Goal: Information Seeking & Learning: Learn about a topic

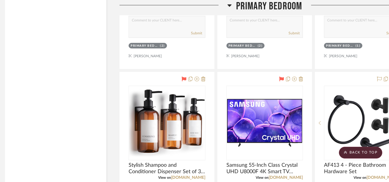
scroll to position [7105, 4]
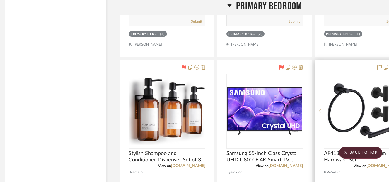
click at [335, 101] on img "0" at bounding box center [362, 110] width 73 height 73
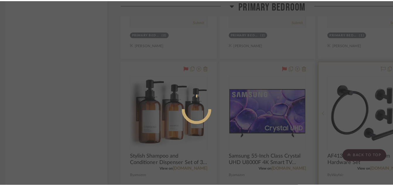
scroll to position [0, 0]
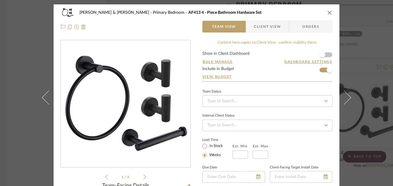
click at [327, 15] on button "close" at bounding box center [329, 12] width 5 height 5
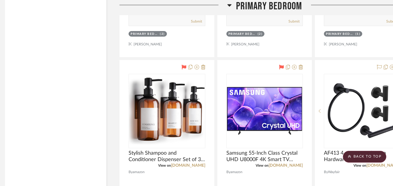
click at [305, 63] on icon "close" at bounding box center [303, 65] width 4 height 4
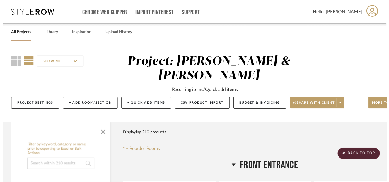
scroll to position [7105, 4]
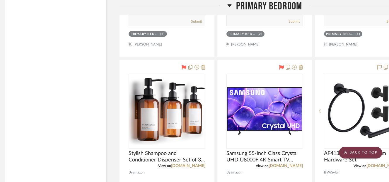
click at [350, 151] on scroll-to-top-button "BACK TO TOP" at bounding box center [360, 152] width 43 height 12
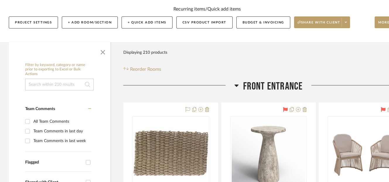
scroll to position [82, 0]
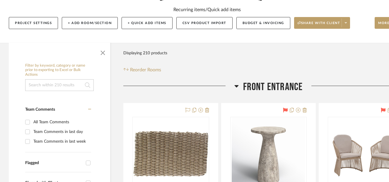
click at [235, 83] on icon at bounding box center [236, 85] width 4 height 7
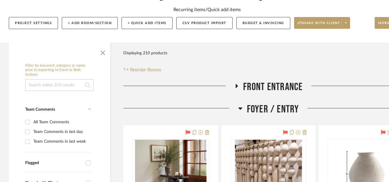
click at [240, 110] on icon at bounding box center [240, 108] width 4 height 7
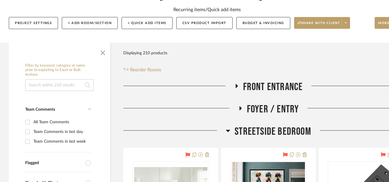
click at [229, 131] on icon at bounding box center [228, 130] width 4 height 7
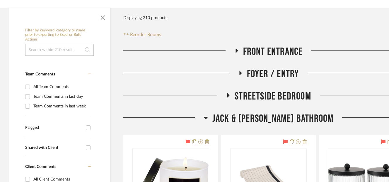
scroll to position [105, 0]
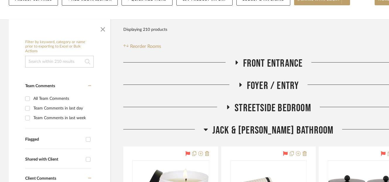
click at [208, 128] on icon at bounding box center [206, 129] width 4 height 7
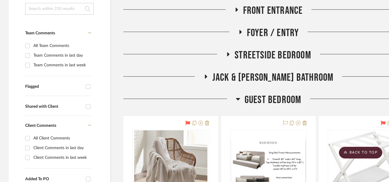
scroll to position [152, 0]
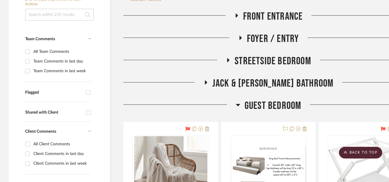
click at [240, 104] on icon at bounding box center [238, 105] width 4 height 2
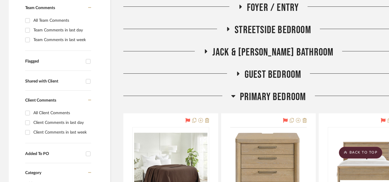
scroll to position [269, 0]
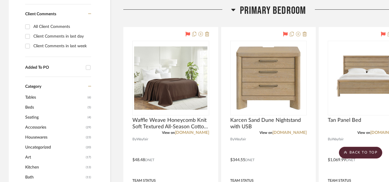
click at [235, 8] on icon at bounding box center [233, 9] width 4 height 7
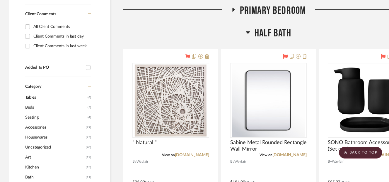
click at [247, 34] on icon at bounding box center [248, 32] width 4 height 7
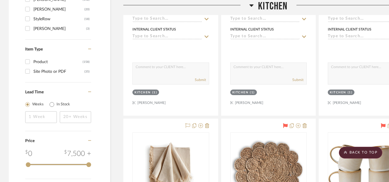
scroll to position [867, 0]
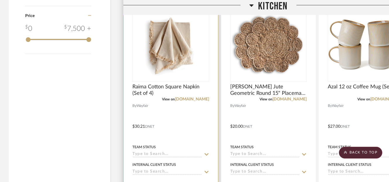
click at [166, 47] on img "0" at bounding box center [170, 44] width 73 height 73
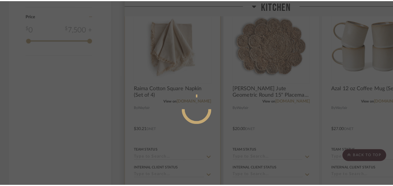
scroll to position [0, 0]
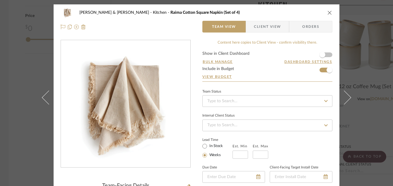
click at [327, 10] on button "close" at bounding box center [329, 12] width 5 height 5
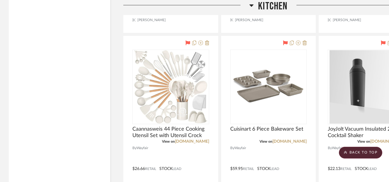
scroll to position [2132, 0]
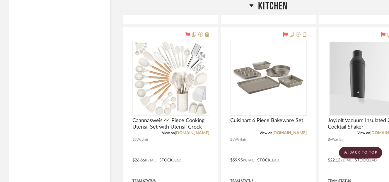
click at [251, 6] on icon at bounding box center [251, 5] width 4 height 2
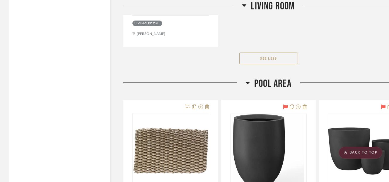
click at [244, 6] on icon at bounding box center [244, 5] width 4 height 2
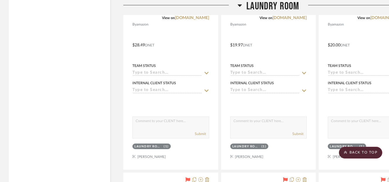
click at [244, 6] on h3 "Laundry Room" at bounding box center [267, 6] width 61 height 13
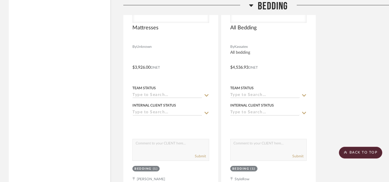
drag, startPoint x: 238, startPoint y: 6, endPoint x: 255, endPoint y: 11, distance: 17.8
drag, startPoint x: 255, startPoint y: 11, endPoint x: 249, endPoint y: 5, distance: 8.5
click at [249, 5] on icon at bounding box center [251, 5] width 4 height 7
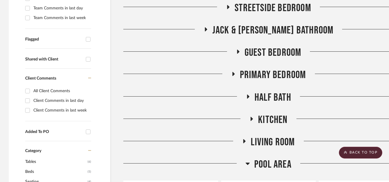
scroll to position [206, 0]
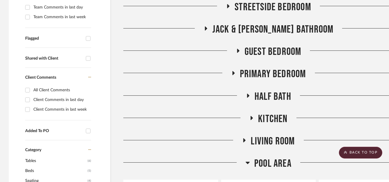
click at [234, 74] on icon at bounding box center [233, 73] width 7 height 4
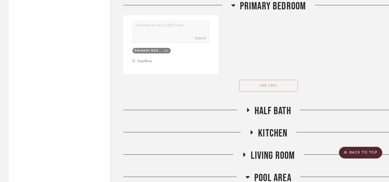
scroll to position [3603, 0]
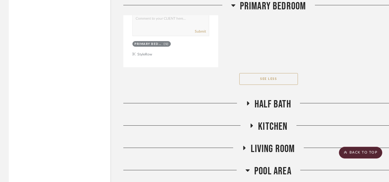
click at [232, 2] on icon at bounding box center [233, 5] width 4 height 7
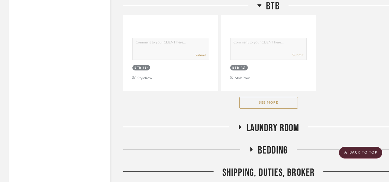
scroll to position [1893, 0]
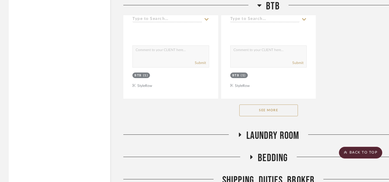
click at [264, 53] on textarea at bounding box center [268, 51] width 76 height 11
click at [259, 5] on icon at bounding box center [259, 5] width 4 height 2
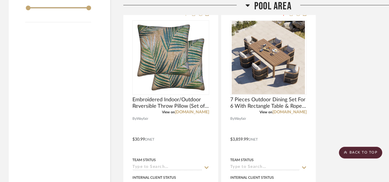
click at [247, 6] on icon at bounding box center [248, 5] width 4 height 2
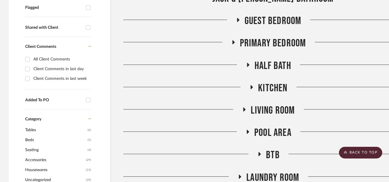
scroll to position [227, 0]
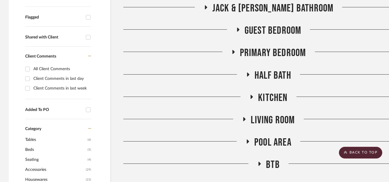
click at [245, 119] on icon at bounding box center [244, 119] width 7 height 4
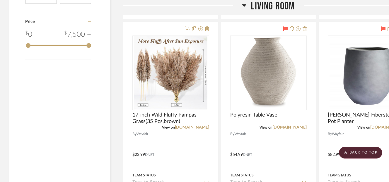
scroll to position [883, 0]
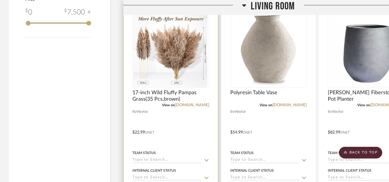
click at [177, 33] on div at bounding box center [170, 50] width 77 height 74
click at [169, 55] on img "0" at bounding box center [170, 50] width 73 height 73
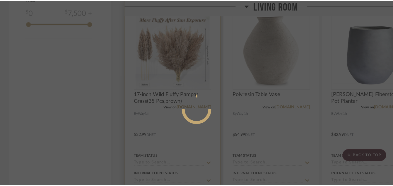
scroll to position [0, 0]
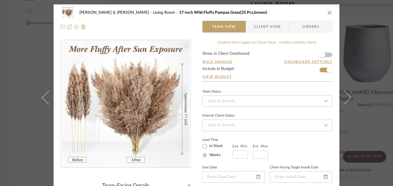
click at [327, 12] on icon "close" at bounding box center [329, 12] width 5 height 5
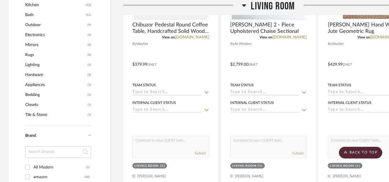
scroll to position [316, 0]
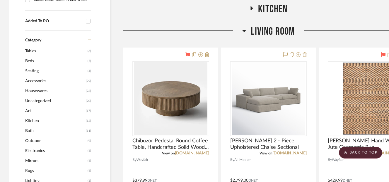
click at [251, 9] on icon at bounding box center [252, 8] width 2 height 4
click at [252, 8] on icon at bounding box center [252, 8] width 2 height 4
click at [254, 9] on icon at bounding box center [251, 8] width 7 height 4
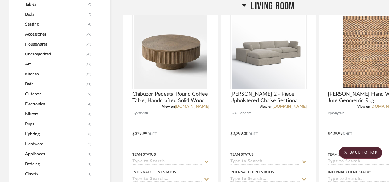
scroll to position [231, 0]
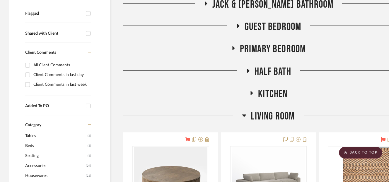
click at [246, 115] on h3 "Living Room" at bounding box center [268, 116] width 53 height 13
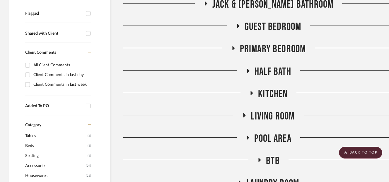
click at [251, 93] on icon at bounding box center [252, 93] width 2 height 4
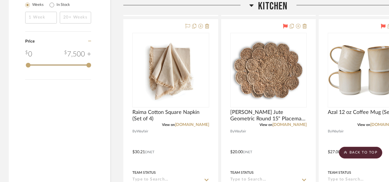
scroll to position [856, 0]
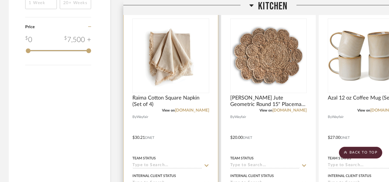
click at [152, 55] on div at bounding box center [170, 55] width 77 height 74
click at [173, 59] on img "0" at bounding box center [170, 55] width 73 height 73
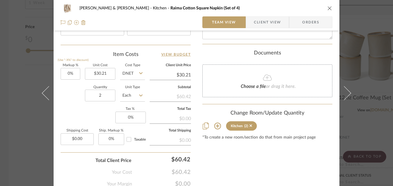
scroll to position [339, 0]
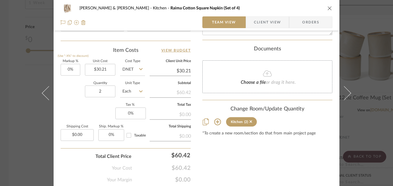
click at [328, 8] on icon "close" at bounding box center [329, 8] width 5 height 5
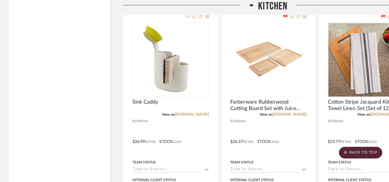
scroll to position [3210, 0]
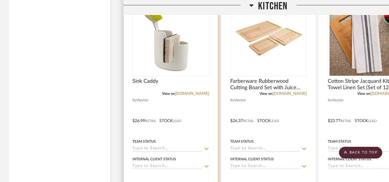
click at [0, 0] on img at bounding box center [0, 0] width 0 height 0
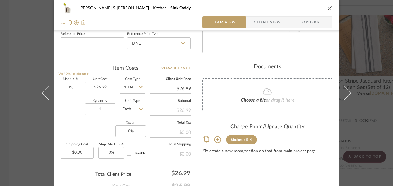
scroll to position [323, 0]
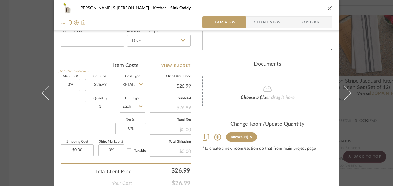
click at [328, 10] on icon "close" at bounding box center [329, 8] width 5 height 5
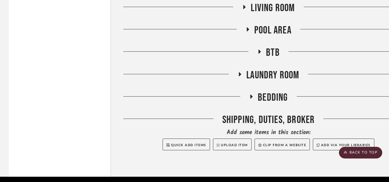
scroll to position [4285, 0]
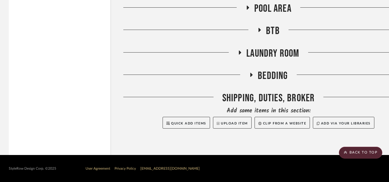
click at [246, 10] on icon at bounding box center [247, 8] width 7 height 4
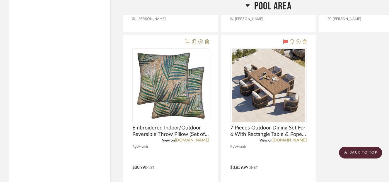
scroll to position [4828, 0]
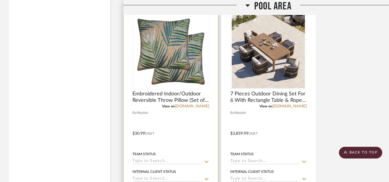
click at [160, 61] on img "0" at bounding box center [170, 51] width 73 height 73
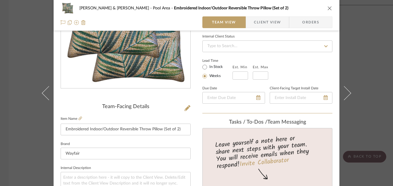
scroll to position [77, 0]
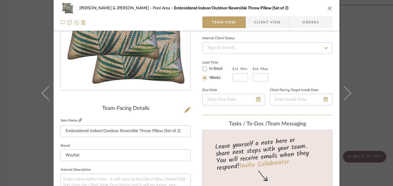
click at [78, 120] on icon at bounding box center [80, 120] width 4 height 4
drag, startPoint x: 62, startPoint y: 132, endPoint x: 171, endPoint y: 132, distance: 108.6
click at [171, 132] on input "Embroidered Indoor/Outdoor Reversible Throw Pillow (Set of 2)" at bounding box center [126, 131] width 130 height 12
drag, startPoint x: 182, startPoint y: 132, endPoint x: 75, endPoint y: 139, distance: 107.4
drag, startPoint x: 75, startPoint y: 139, endPoint x: 193, endPoint y: 131, distance: 118.0
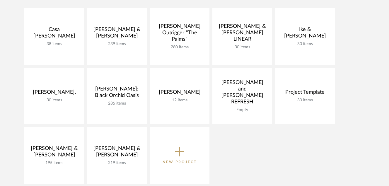
scroll to position [103, 0]
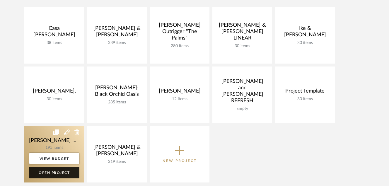
click at [64, 173] on link "Open Project" at bounding box center [54, 173] width 50 height 12
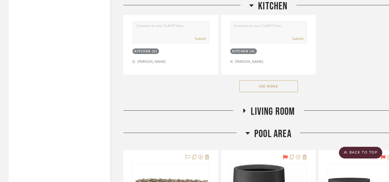
scroll to position [1029, 0]
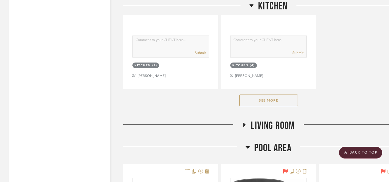
click at [283, 101] on button "See More" at bounding box center [268, 100] width 59 height 12
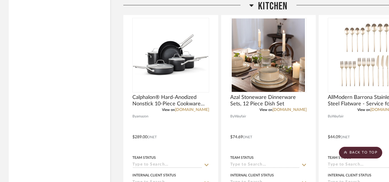
scroll to position [1392, 0]
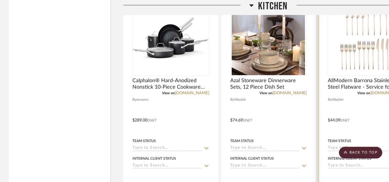
click at [0, 0] on img at bounding box center [0, 0] width 0 height 0
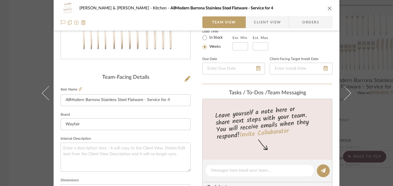
scroll to position [91, 0]
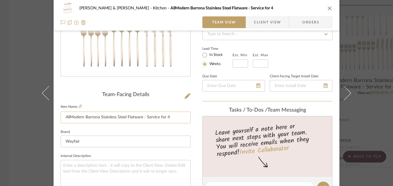
drag, startPoint x: 63, startPoint y: 117, endPoint x: 184, endPoint y: 117, distance: 120.9
click at [184, 117] on input "AllModern Barrona Stainless Steel Flatware - Service for 4" at bounding box center [126, 118] width 130 height 12
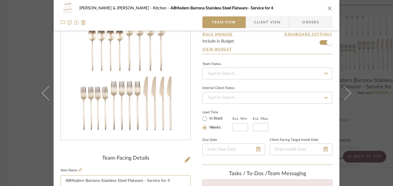
scroll to position [19, 0]
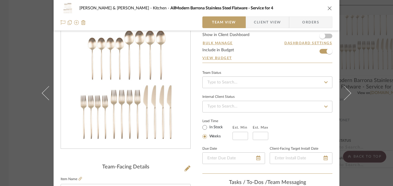
click at [327, 10] on icon "close" at bounding box center [329, 8] width 5 height 5
click at [327, 8] on icon "close" at bounding box center [329, 8] width 5 height 5
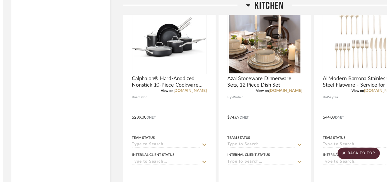
scroll to position [1392, 0]
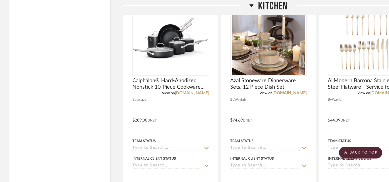
click at [327, 8] on div at bounding box center [351, 7] width 126 height 15
click at [251, 7] on icon at bounding box center [251, 5] width 4 height 7
click at [251, 5] on icon at bounding box center [251, 5] width 4 height 2
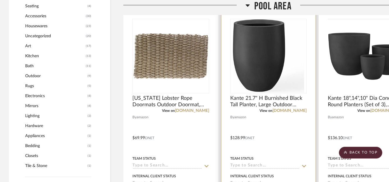
scroll to position [371, 0]
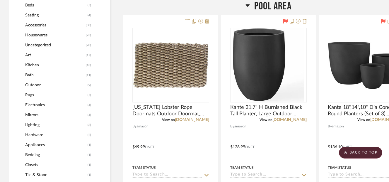
click at [248, 5] on icon at bounding box center [248, 5] width 4 height 2
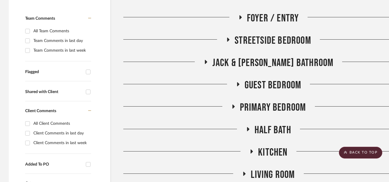
scroll to position [172, 0]
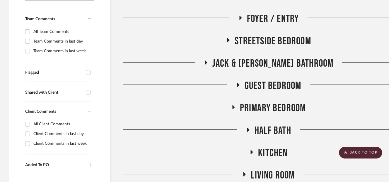
click at [243, 171] on h3 "Living Room" at bounding box center [268, 175] width 53 height 13
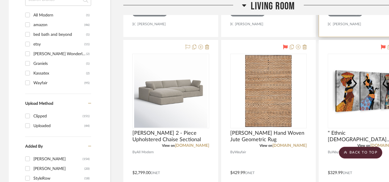
scroll to position [582, 0]
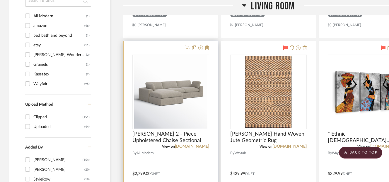
click at [152, 121] on img "0" at bounding box center [170, 91] width 73 height 73
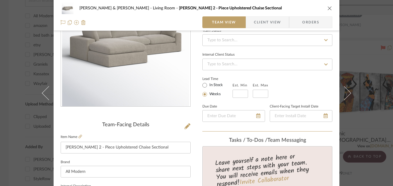
scroll to position [62, 0]
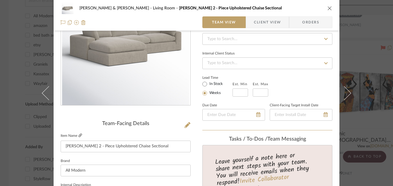
click at [79, 134] on icon at bounding box center [80, 136] width 4 height 4
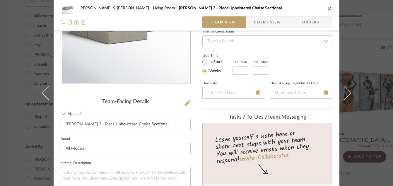
scroll to position [0, 0]
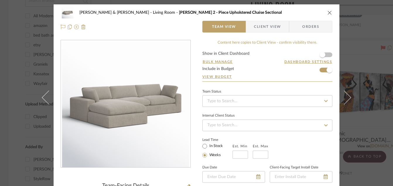
click at [33, 23] on div "[PERSON_NAME] & [PERSON_NAME] Living Room [PERSON_NAME] 2 - Piece Upholstered C…" at bounding box center [196, 93] width 393 height 186
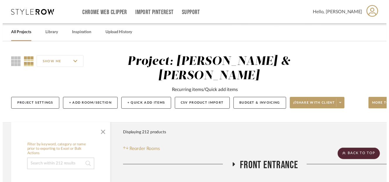
scroll to position [582, 0]
